Goal: Task Accomplishment & Management: Complete application form

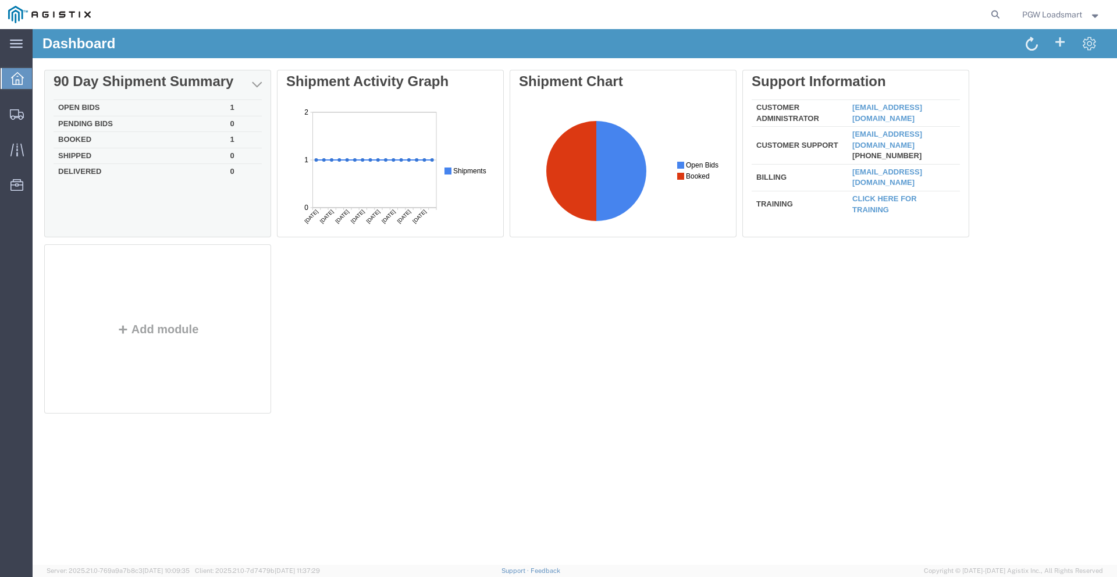
click at [74, 104] on td "Open Bids" at bounding box center [140, 108] width 172 height 16
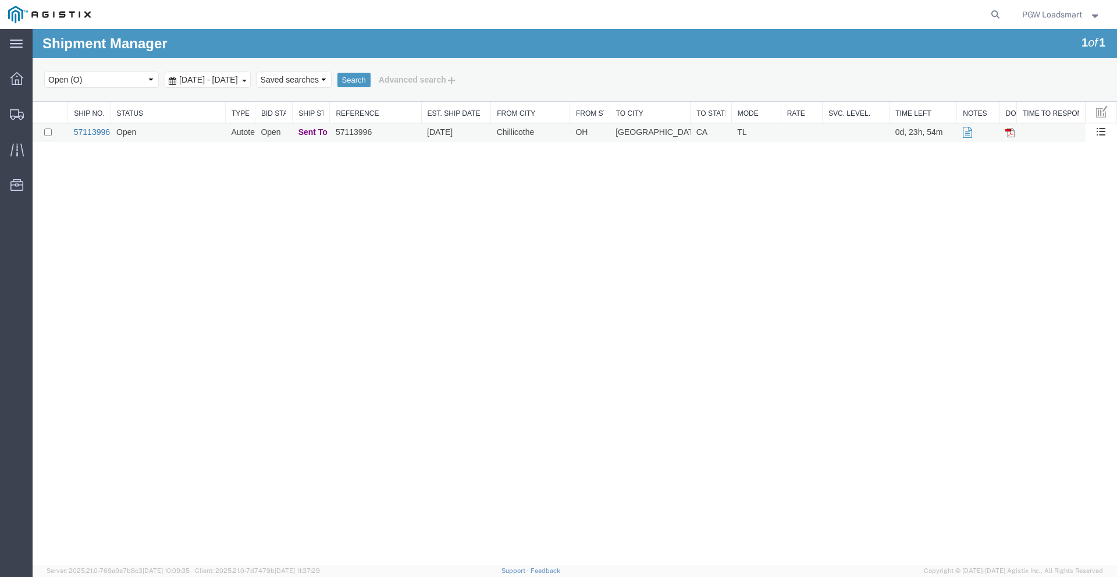
click at [98, 131] on link "57113996" at bounding box center [92, 131] width 36 height 9
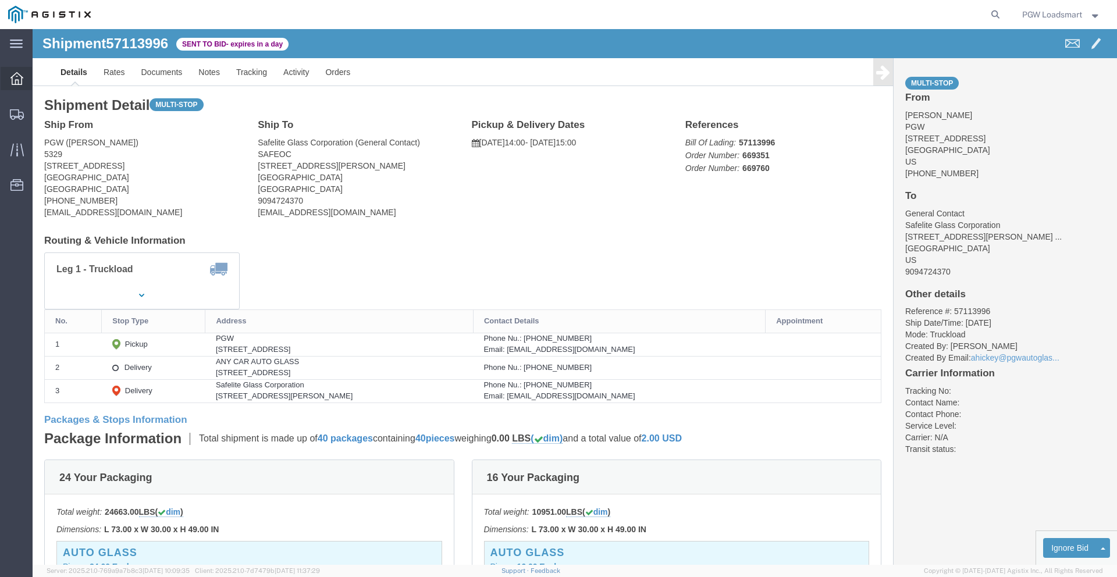
click at [10, 81] on icon at bounding box center [16, 78] width 13 height 13
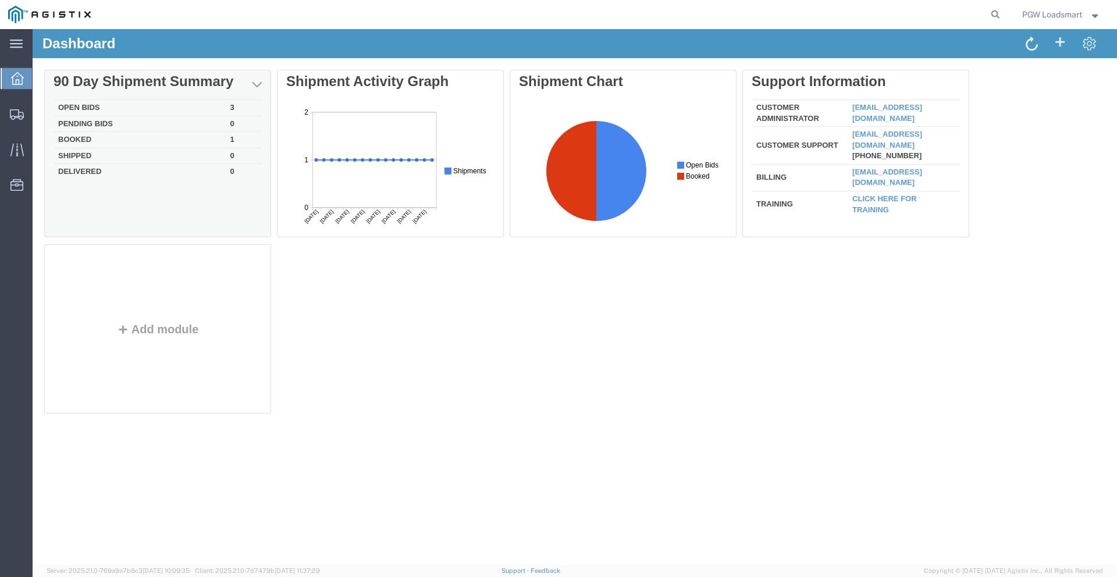
click at [84, 109] on td "Open Bids" at bounding box center [140, 108] width 172 height 16
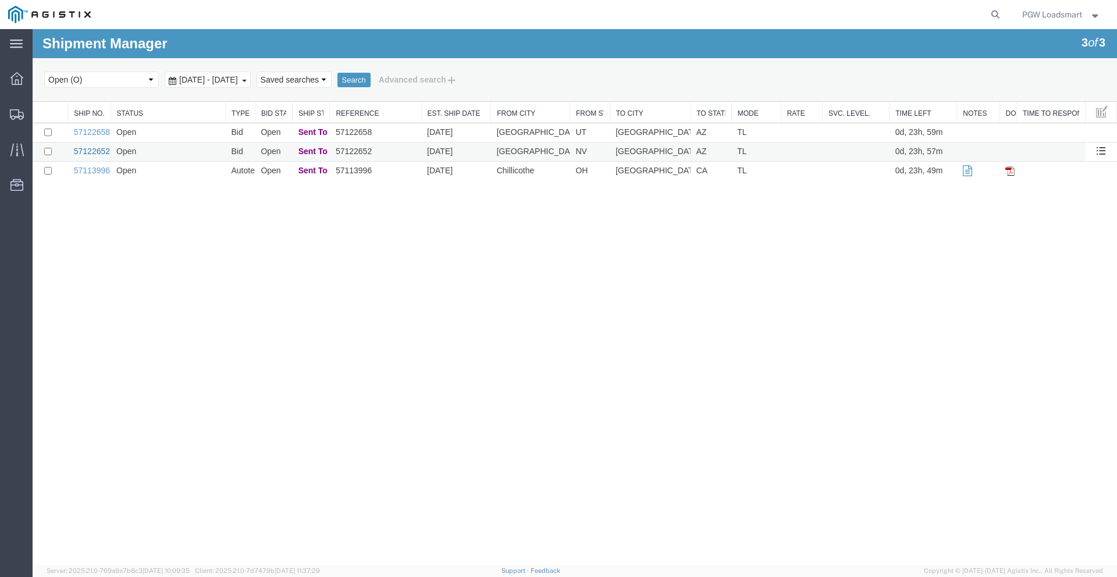
click at [91, 149] on link "57122652" at bounding box center [92, 151] width 36 height 9
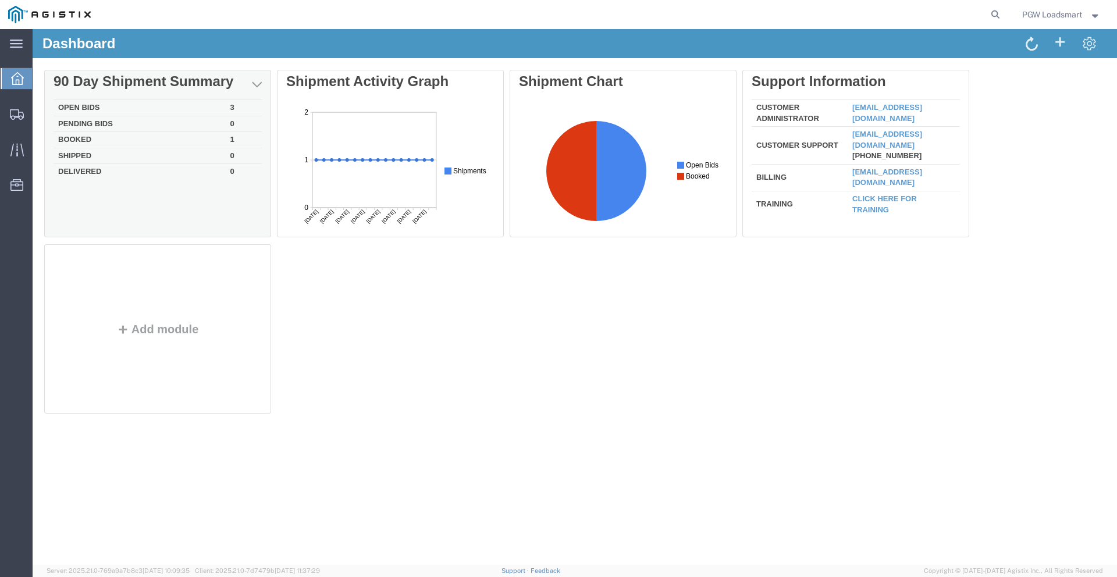
click at [77, 107] on td "Open Bids" at bounding box center [140, 108] width 172 height 16
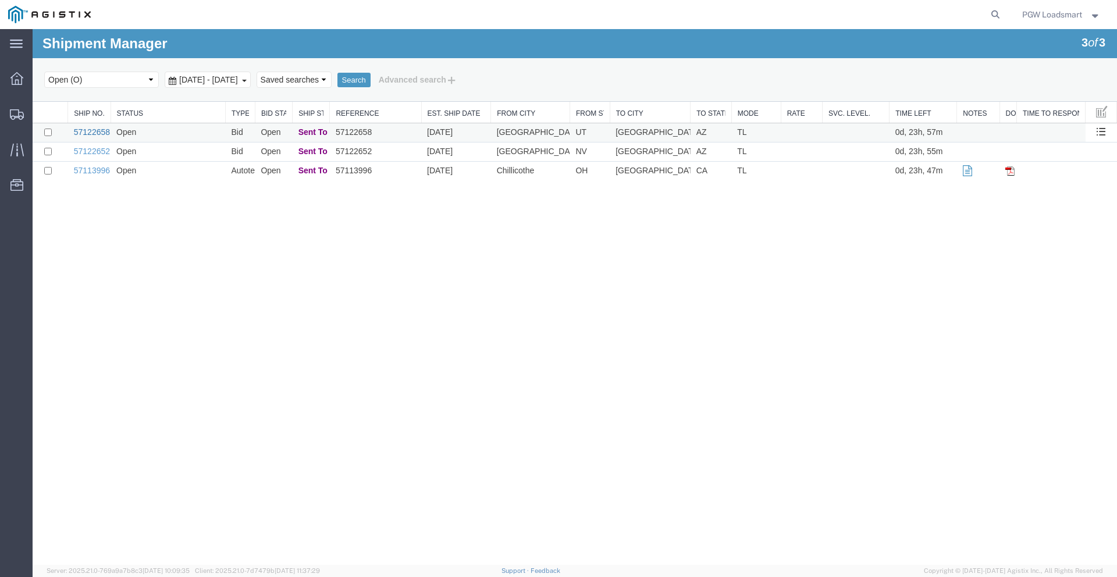
click at [77, 130] on link "57122658" at bounding box center [92, 131] width 36 height 9
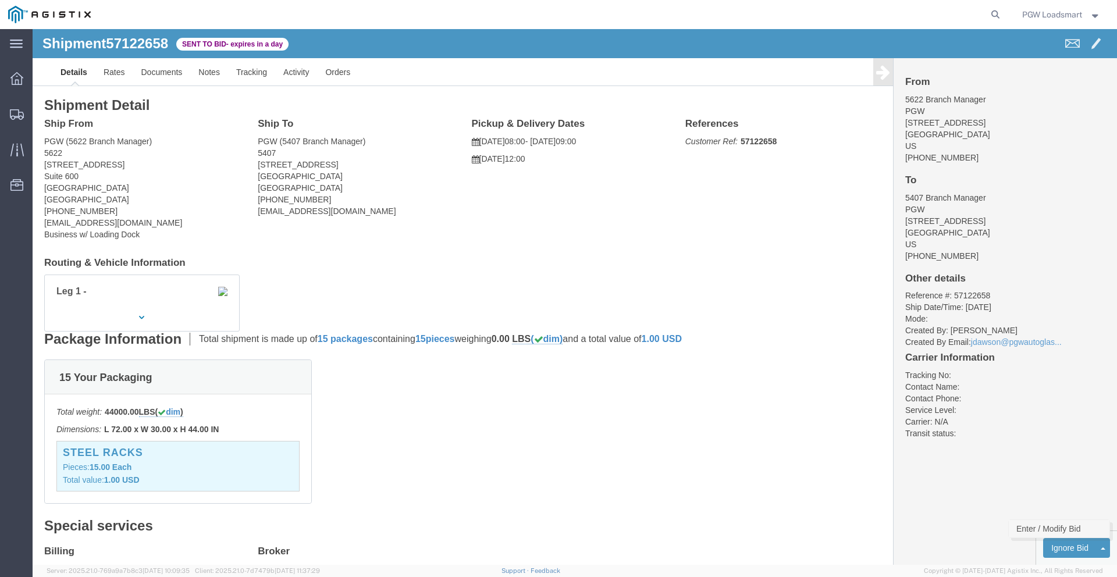
click link "Enter / Modify Bid"
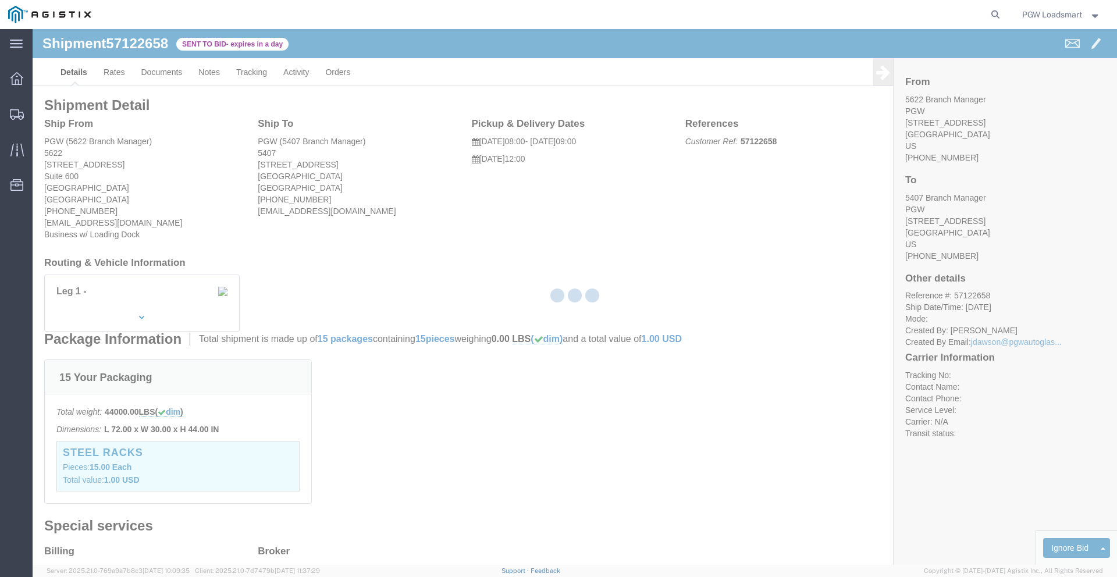
select select "6946"
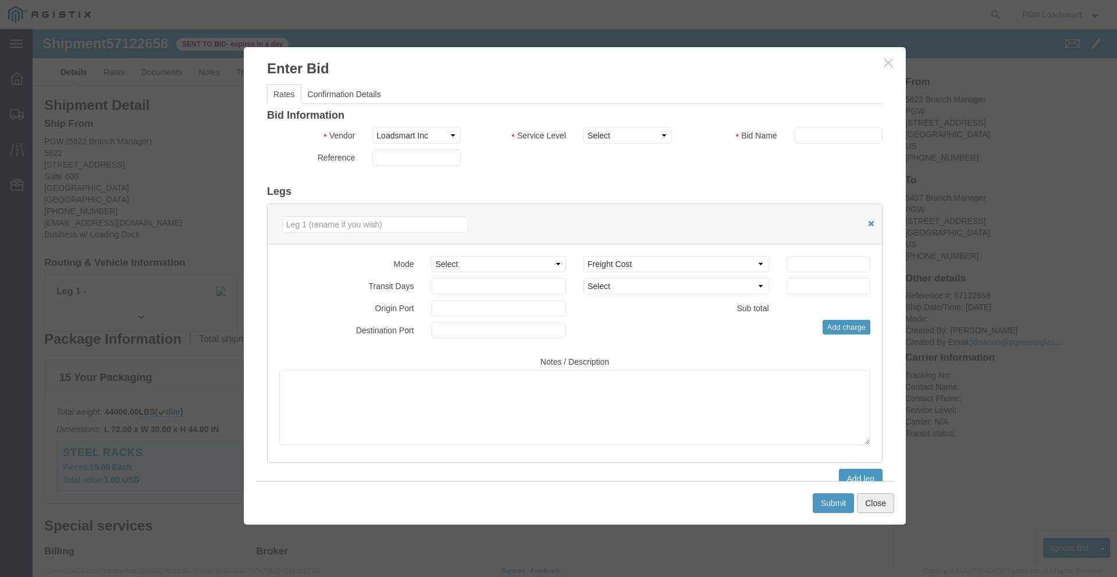
click button "Close"
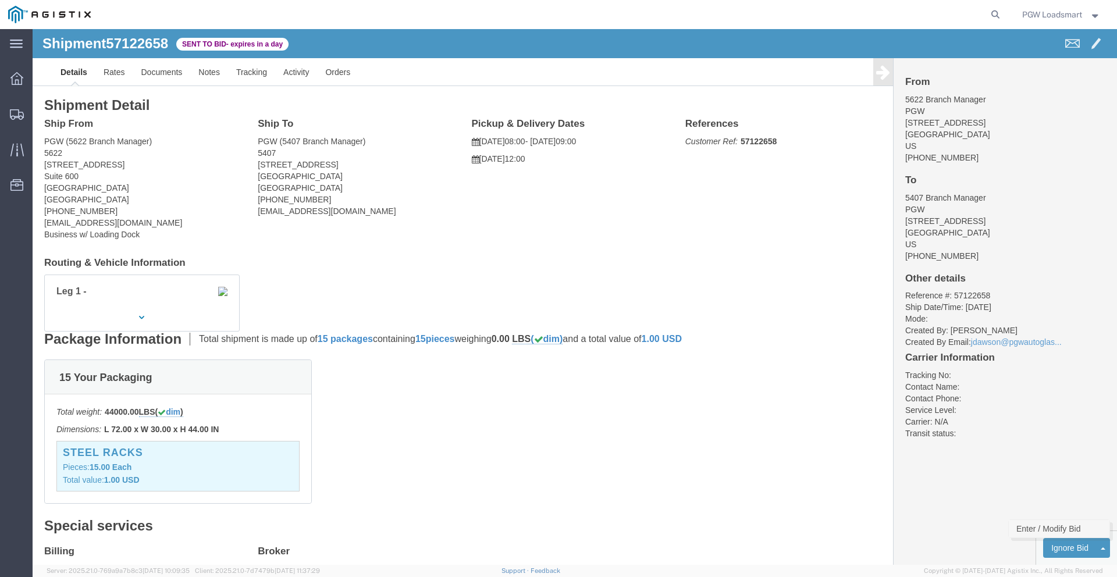
click link "Enter / Modify Bid"
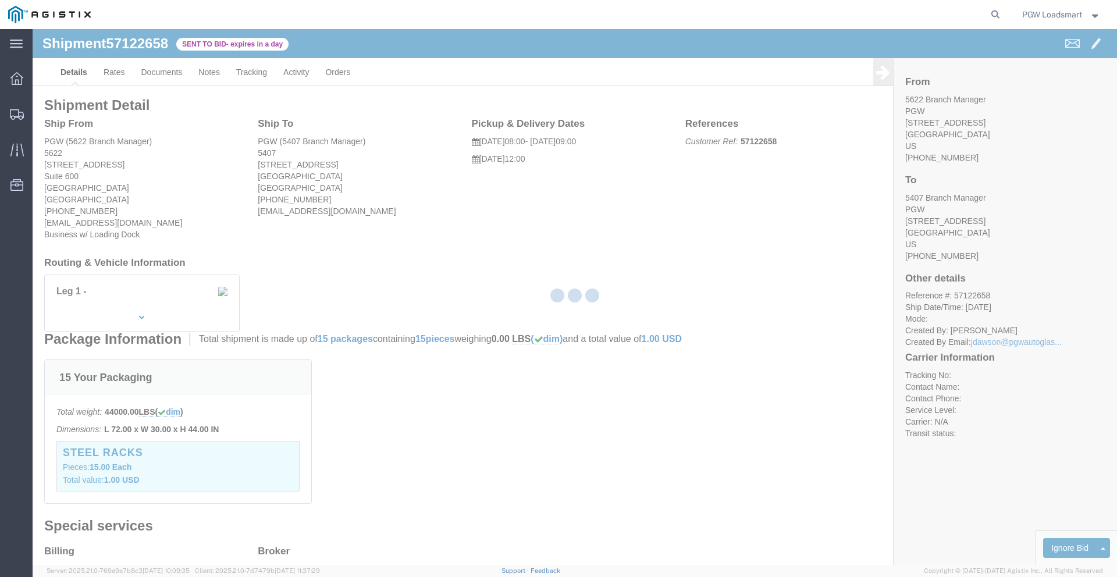
select select "6946"
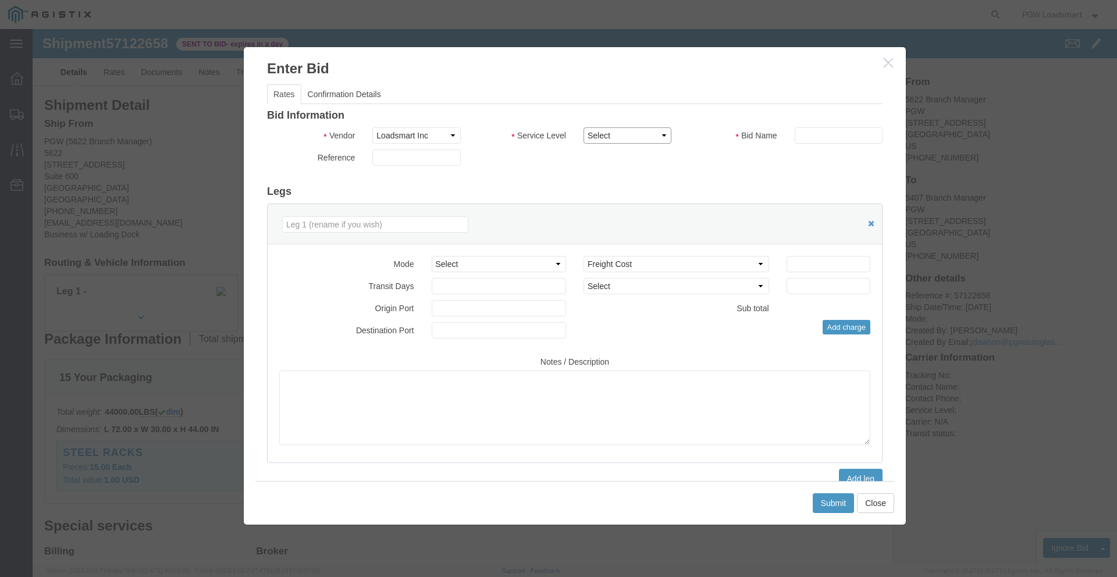
click select "Select Rail TL Standard 3 - 5 Day"
select select "16794"
click select "Select Rail TL Standard 3 - 5 Day"
click input "text"
type input "LOAA"
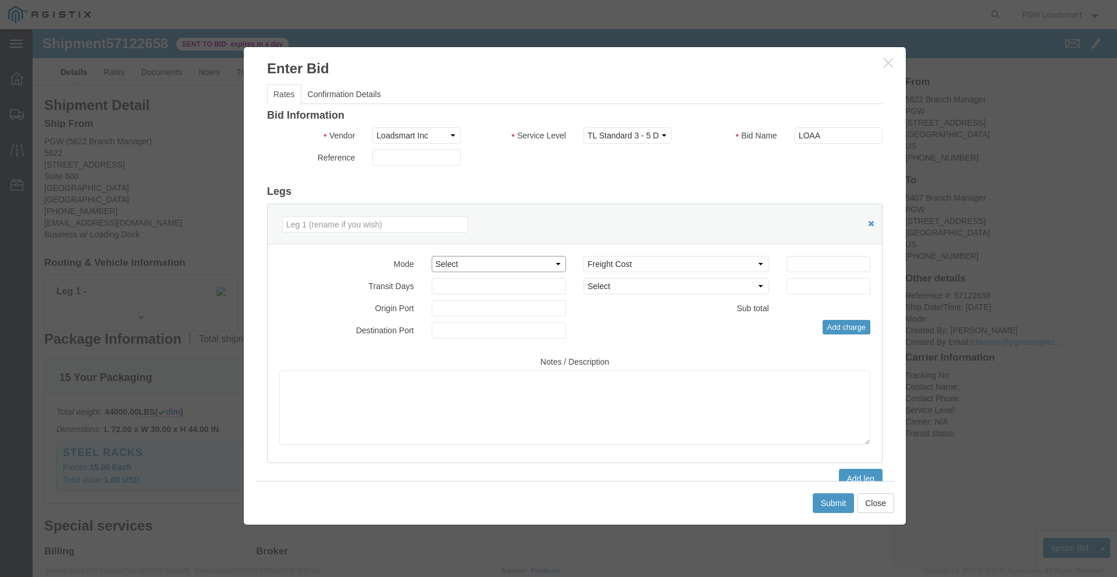
click select "Select Air Less than Truckload Multi-Leg Ocean Freight Rail Small Parcel Truckl…"
select select "TL"
click select "Select Air Less than Truckload Multi-Leg Ocean Freight Rail Small Parcel Truckl…"
click input "number"
type input "1355"
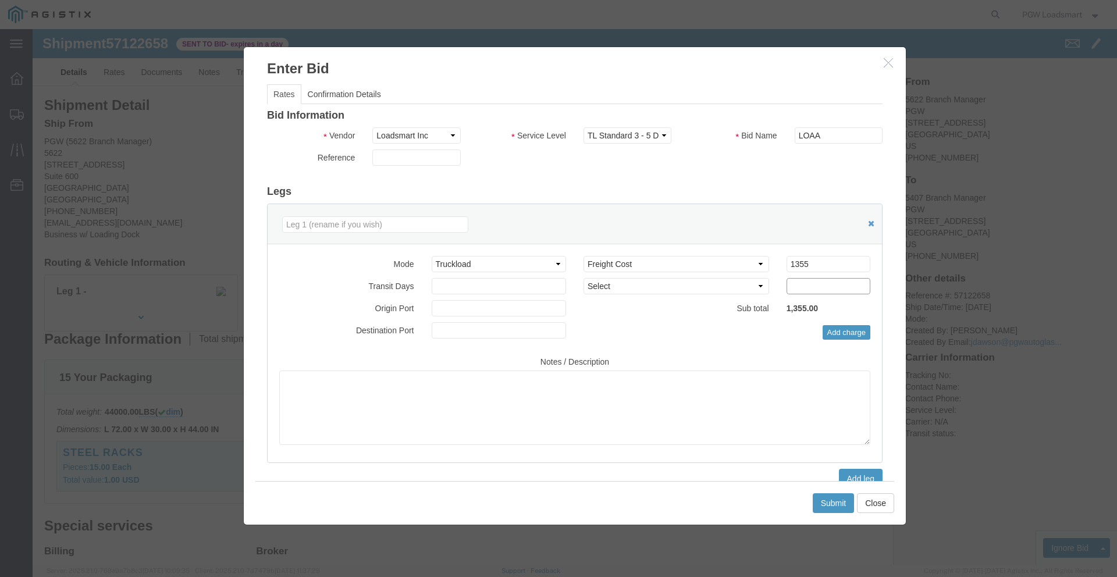
click input "number"
type input ".01"
click select "Select 2 Day Service 3 Axle Winch Truck 3 to 5 Day Service 96L Domestic Flat Ra…"
select select "FUEL"
click select "Select 2 Day Service 3 Axle Winch Truck 3 to 5 Day Service 96L Domestic Flat Ra…"
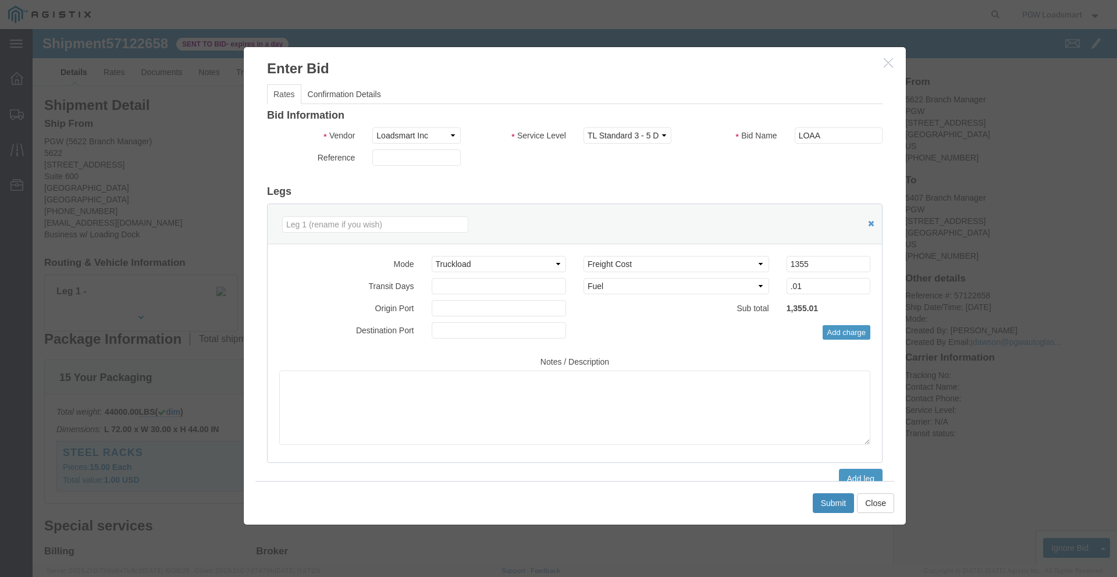
click button "Submit"
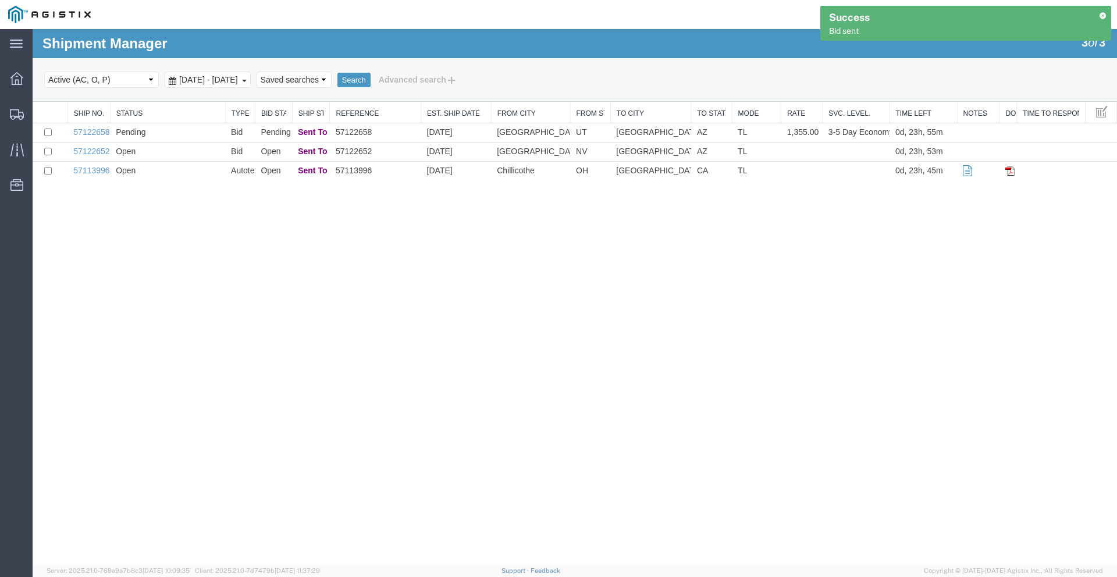
click at [523, 333] on div "Shipment Manager 3 of 3 Search Select status Active (AC, O, P) All Approved Awa…" at bounding box center [575, 297] width 1084 height 536
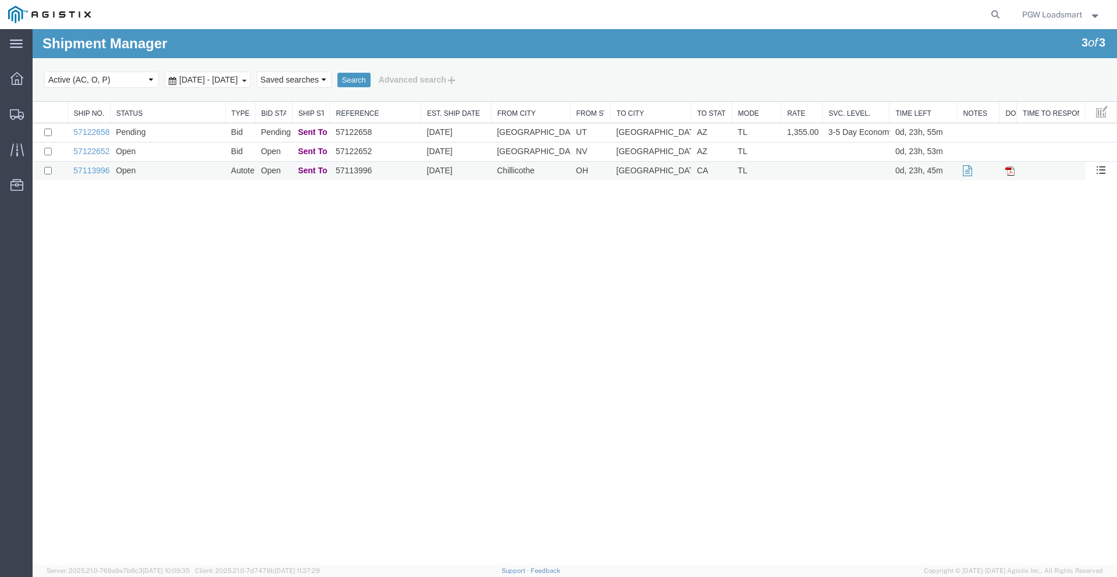
click at [968, 172] on icon at bounding box center [966, 171] width 9 height 8
